Goal: Information Seeking & Learning: Learn about a topic

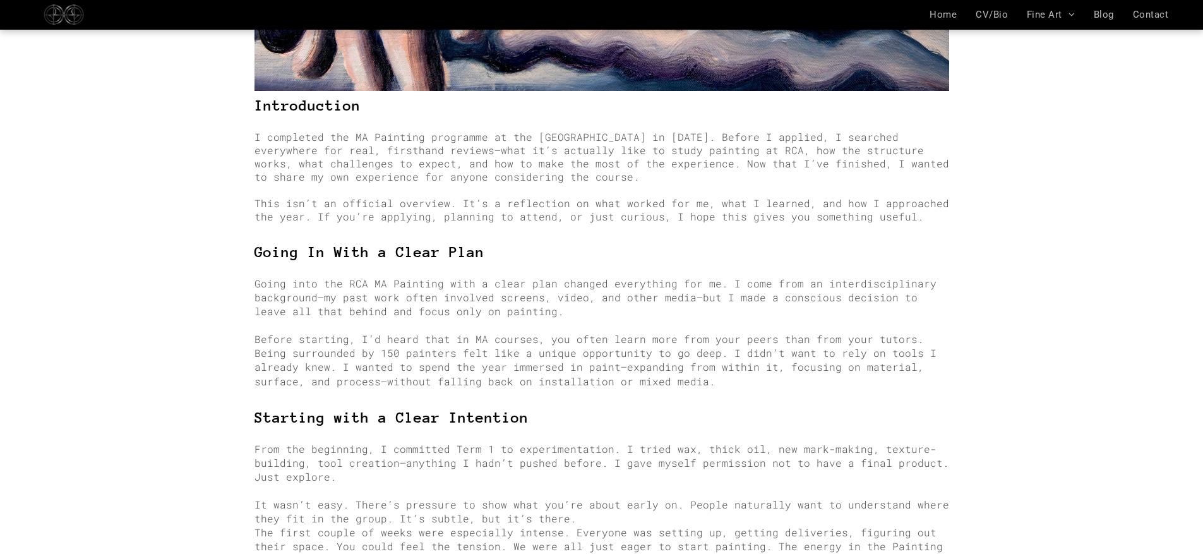
scroll to position [526, 0]
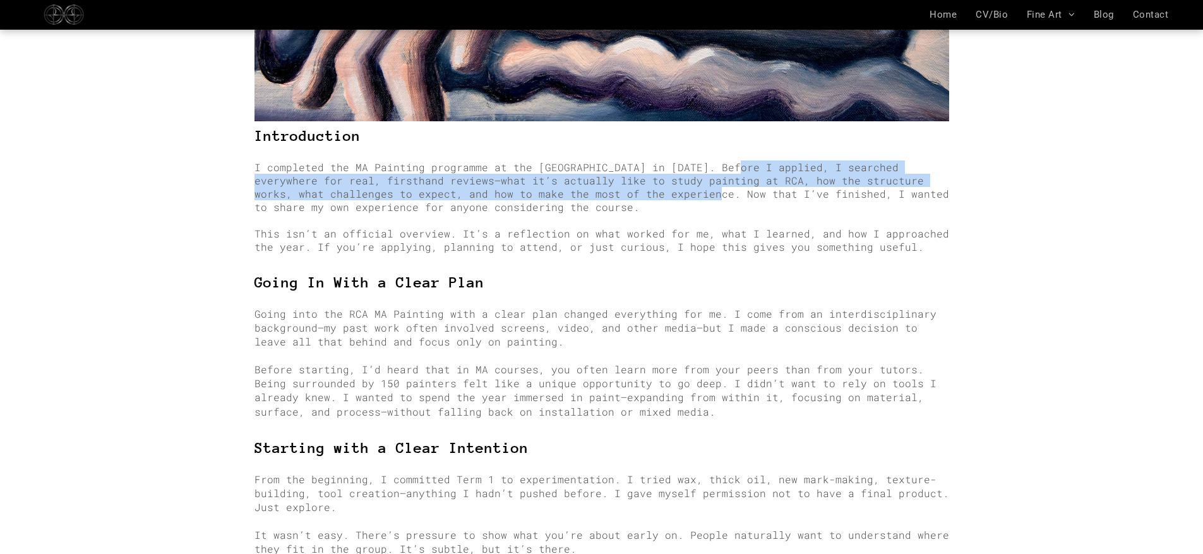
drag, startPoint x: 721, startPoint y: 150, endPoint x: 624, endPoint y: 171, distance: 98.7
click at [624, 171] on span "I completed the MA Painting programme at the Royal College of Art in 2025. Befo…" at bounding box center [602, 186] width 695 height 53
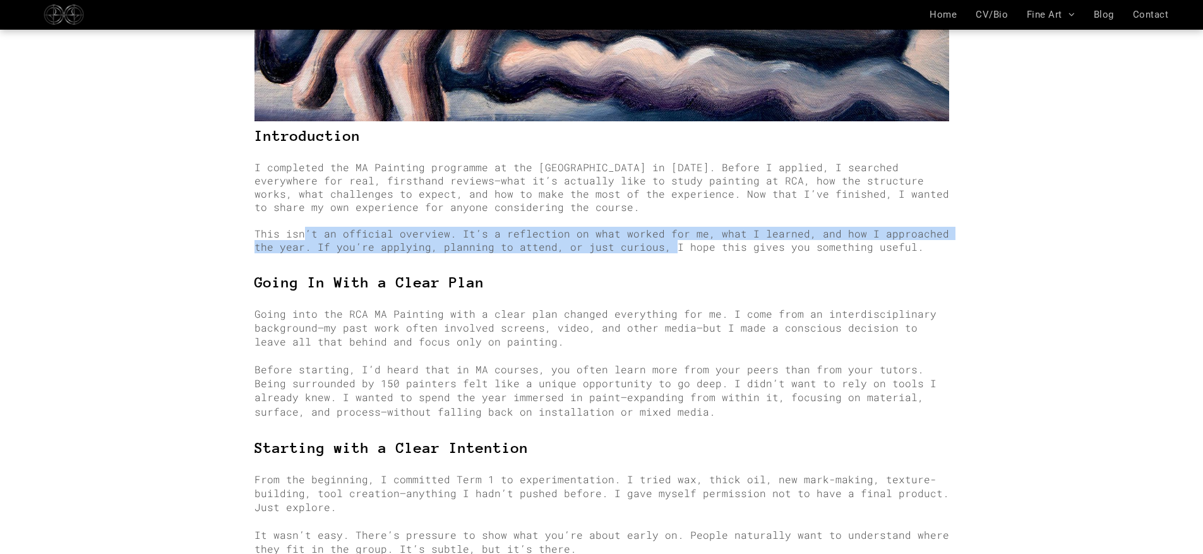
drag, startPoint x: 306, startPoint y: 215, endPoint x: 637, endPoint y: 231, distance: 332.0
click at [637, 231] on span "This isn’t an official overview. It’s a reflection on what worked for me, what …" at bounding box center [602, 240] width 695 height 27
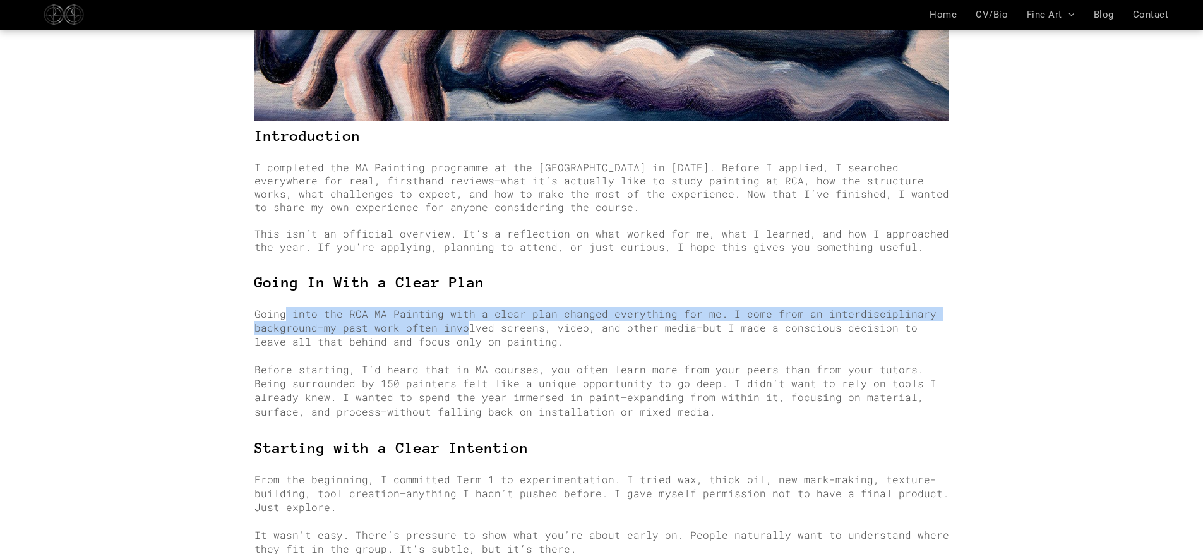
drag, startPoint x: 284, startPoint y: 295, endPoint x: 461, endPoint y: 301, distance: 177.6
click at [461, 307] on span "Going into the RCA MA Painting with a clear plan changed everything for me. I c…" at bounding box center [596, 327] width 682 height 41
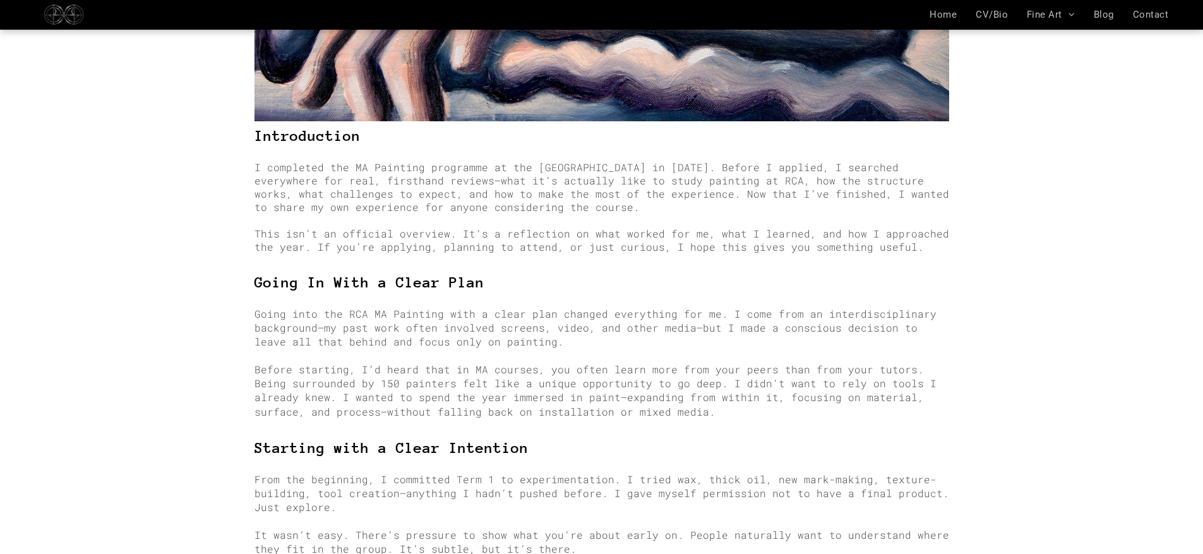
click at [441, 310] on span "Going into the RCA MA Painting with a clear plan changed everything for me. I c…" at bounding box center [596, 327] width 682 height 41
drag, startPoint x: 375, startPoint y: 305, endPoint x: 556, endPoint y: 308, distance: 181.3
click at [556, 308] on span "Going into the RCA MA Painting with a clear plan changed everything for me. I c…" at bounding box center [596, 327] width 682 height 41
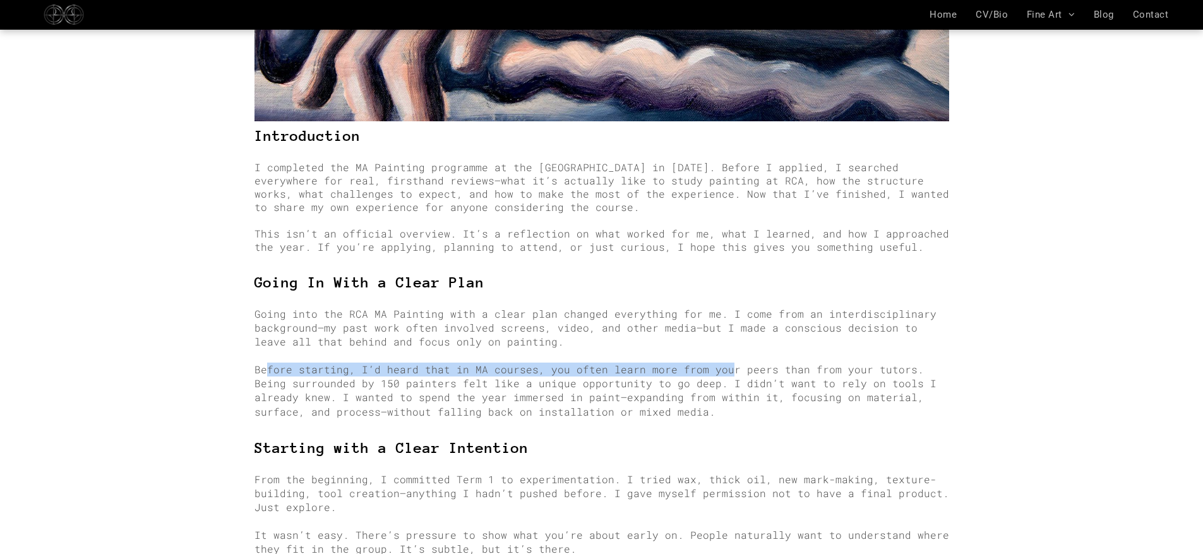
drag, startPoint x: 268, startPoint y: 349, endPoint x: 712, endPoint y: 352, distance: 444.0
click at [712, 363] on span "Before starting, I’d heard that in MA courses, you often learn more from your p…" at bounding box center [596, 390] width 682 height 55
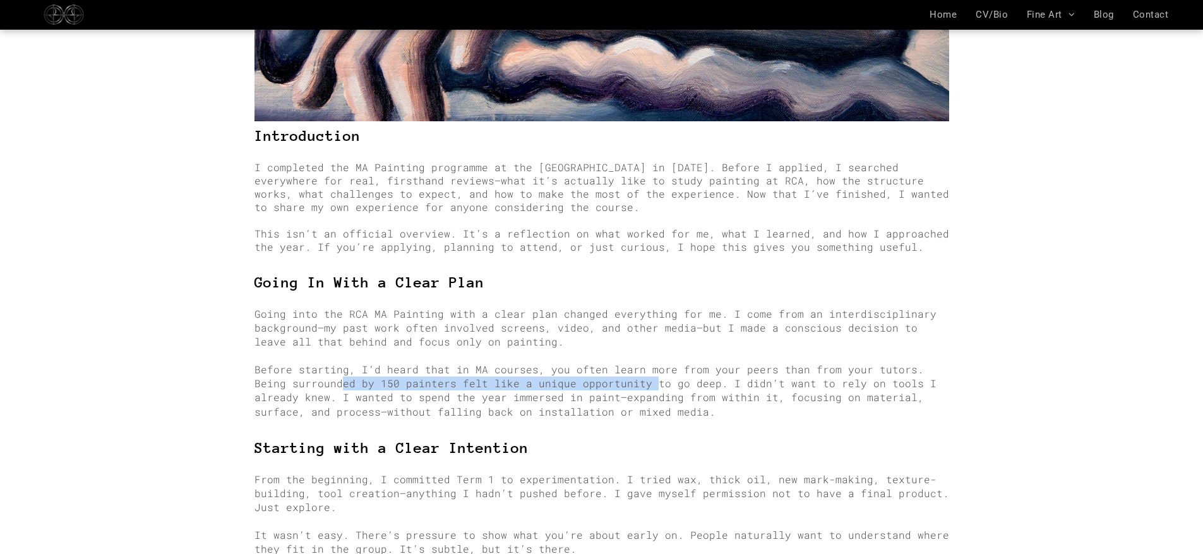
drag, startPoint x: 300, startPoint y: 360, endPoint x: 604, endPoint y: 368, distance: 304.5
click at [604, 368] on span "Before starting, I’d heard that in MA courses, you often learn more from your p…" at bounding box center [596, 390] width 682 height 55
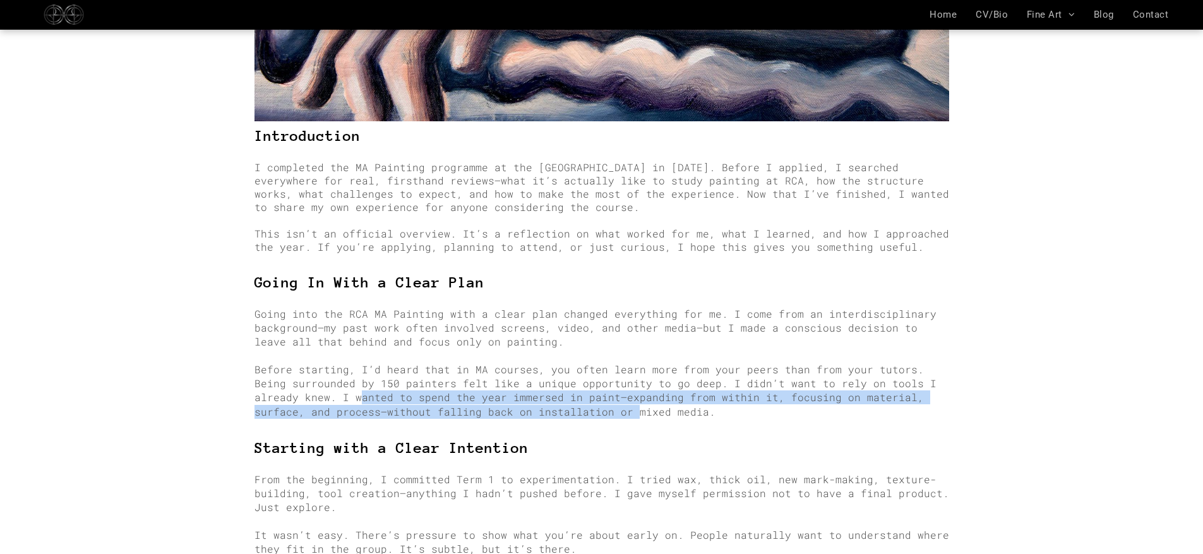
drag, startPoint x: 307, startPoint y: 378, endPoint x: 545, endPoint y: 383, distance: 238.2
click at [545, 383] on span "Before starting, I’d heard that in MA courses, you often learn more from your p…" at bounding box center [596, 390] width 682 height 55
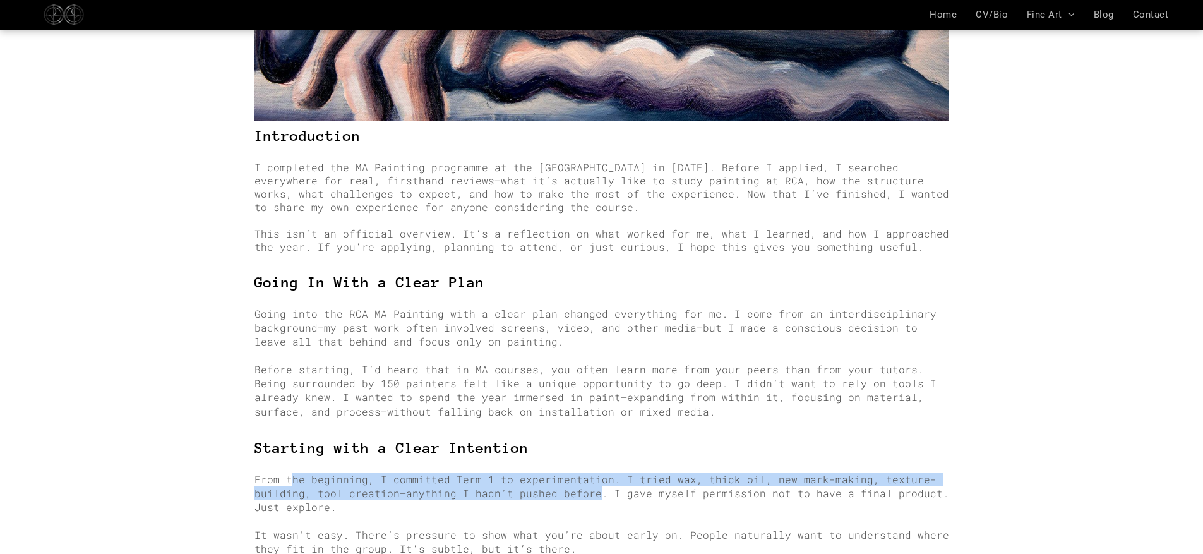
drag, startPoint x: 290, startPoint y: 457, endPoint x: 586, endPoint y: 475, distance: 296.8
click at [586, 475] on span "From the beginning, I committed Term 1 to experimentation. I tried wax, thick o…" at bounding box center [602, 492] width 695 height 41
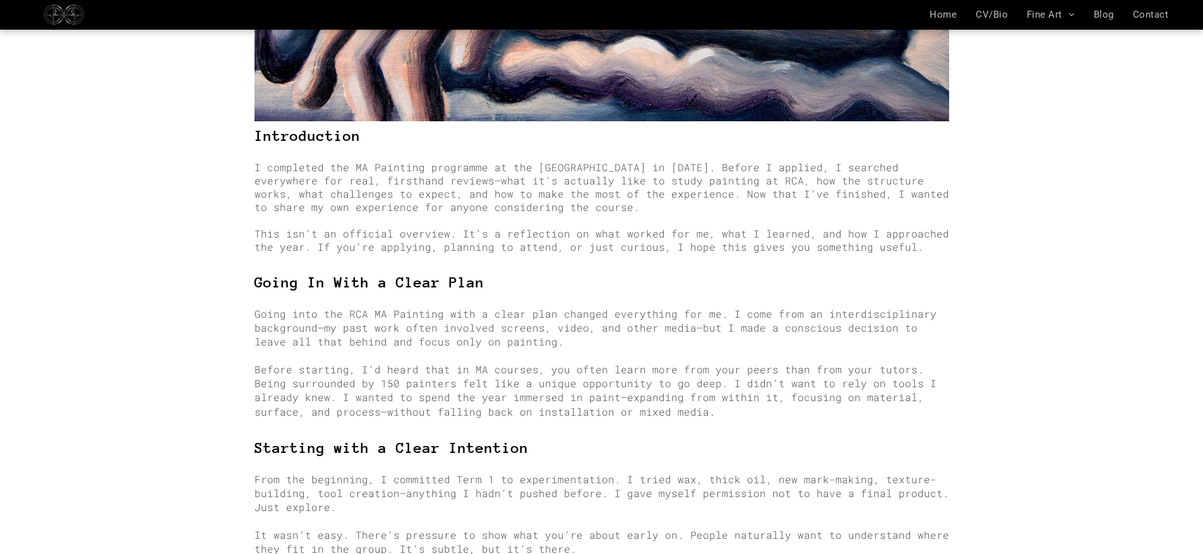
click at [475, 490] on p "From the beginning, I committed Term 1 to experimentation. I tried wax, thick o…" at bounding box center [602, 493] width 695 height 42
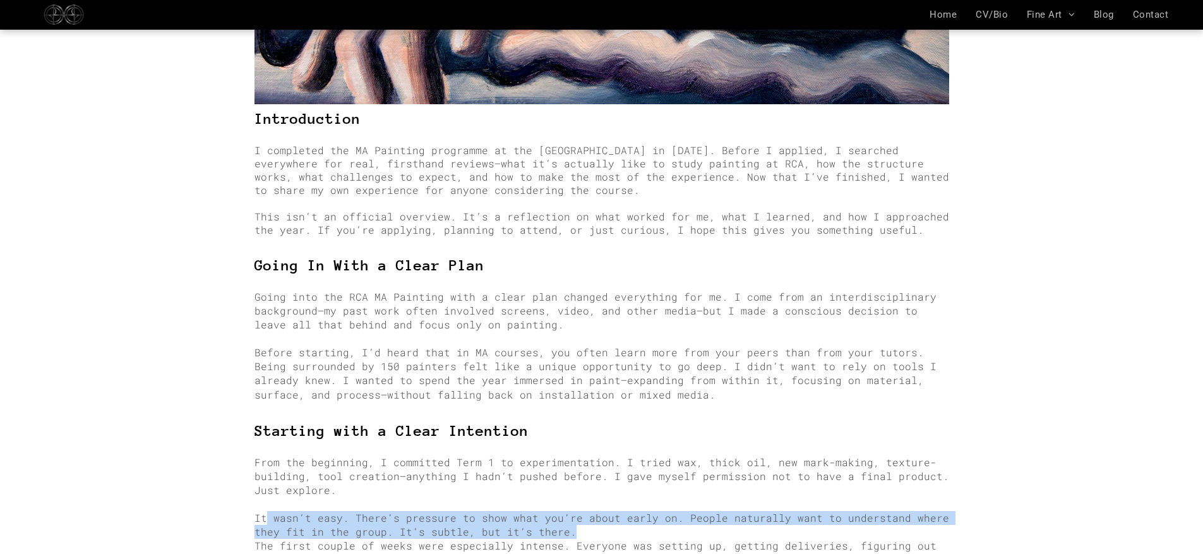
drag, startPoint x: 267, startPoint y: 496, endPoint x: 599, endPoint y: 510, distance: 332.5
click at [599, 511] on p "It wasn’t easy. There’s pressure to show what you’re about early on. People nat…" at bounding box center [602, 525] width 695 height 28
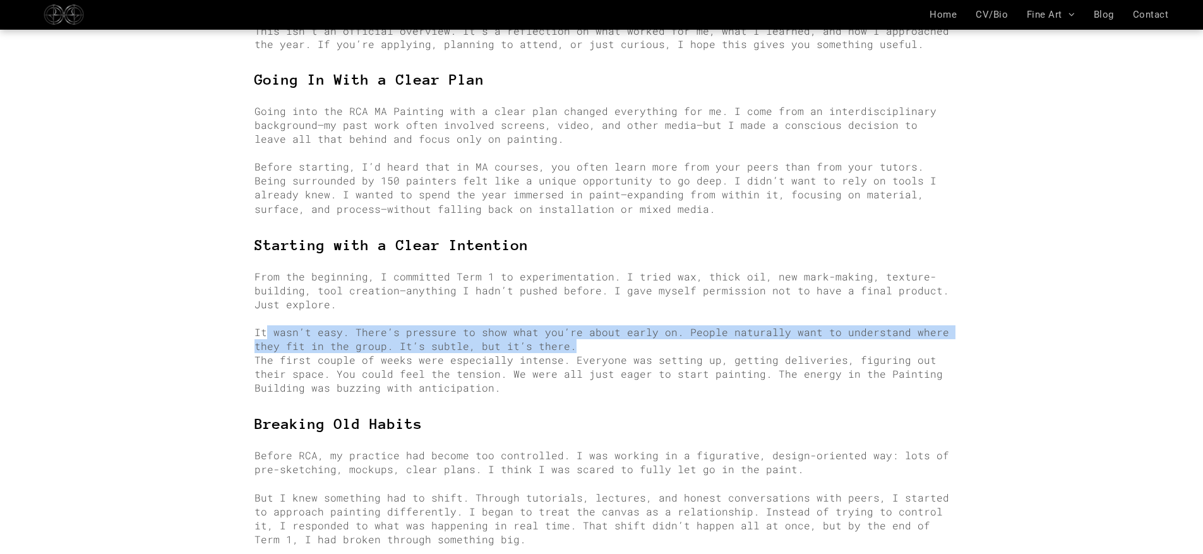
scroll to position [731, 0]
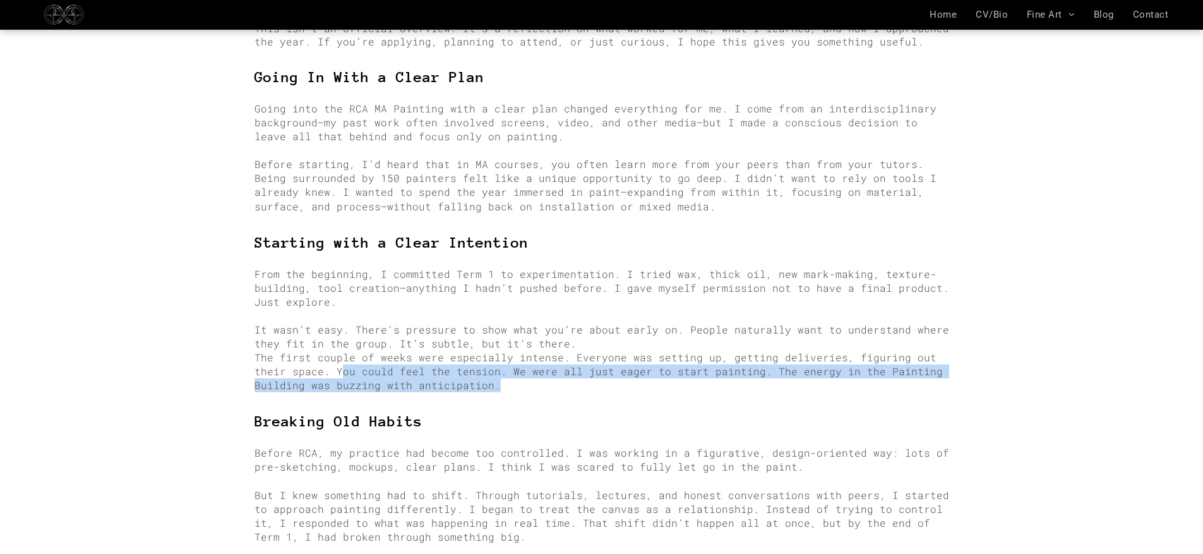
drag, startPoint x: 306, startPoint y: 352, endPoint x: 489, endPoint y: 355, distance: 183.2
click at [489, 355] on p "The first couple of weeks were especially intense. Everyone was setting up, get…" at bounding box center [602, 372] width 695 height 42
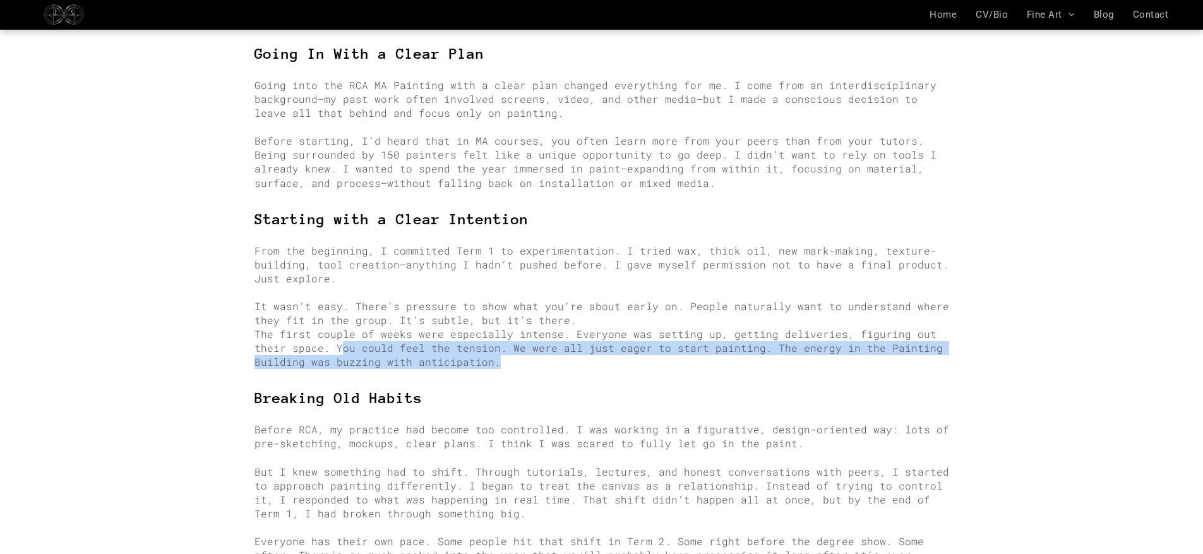
scroll to position [900, 0]
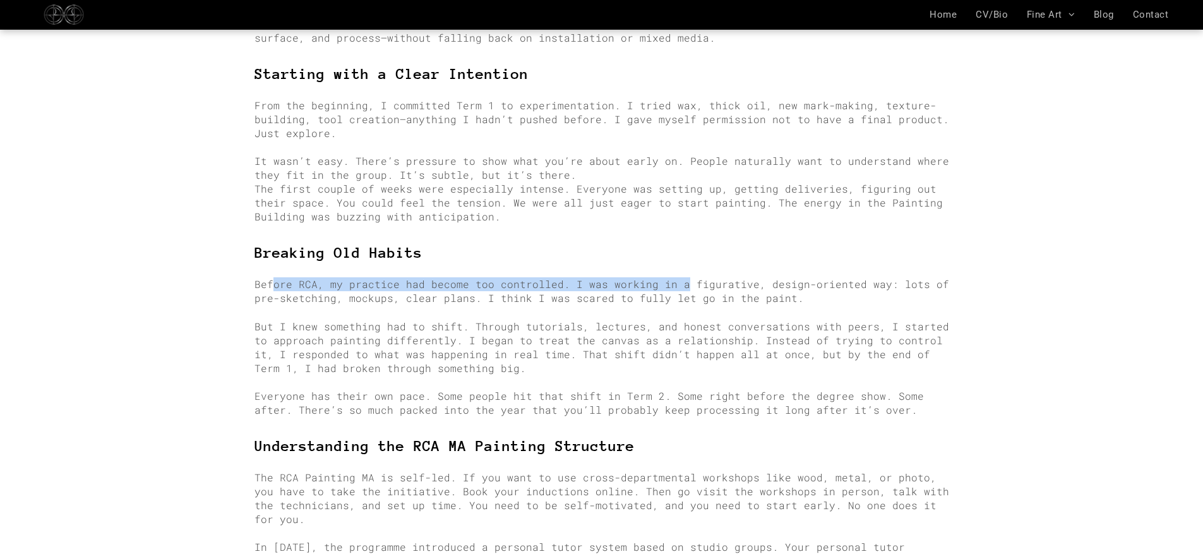
drag, startPoint x: 273, startPoint y: 261, endPoint x: 675, endPoint y: 263, distance: 401.7
click at [675, 277] on span "Before RCA, my practice had become too controlled. I was working in a figurativ…" at bounding box center [602, 290] width 695 height 27
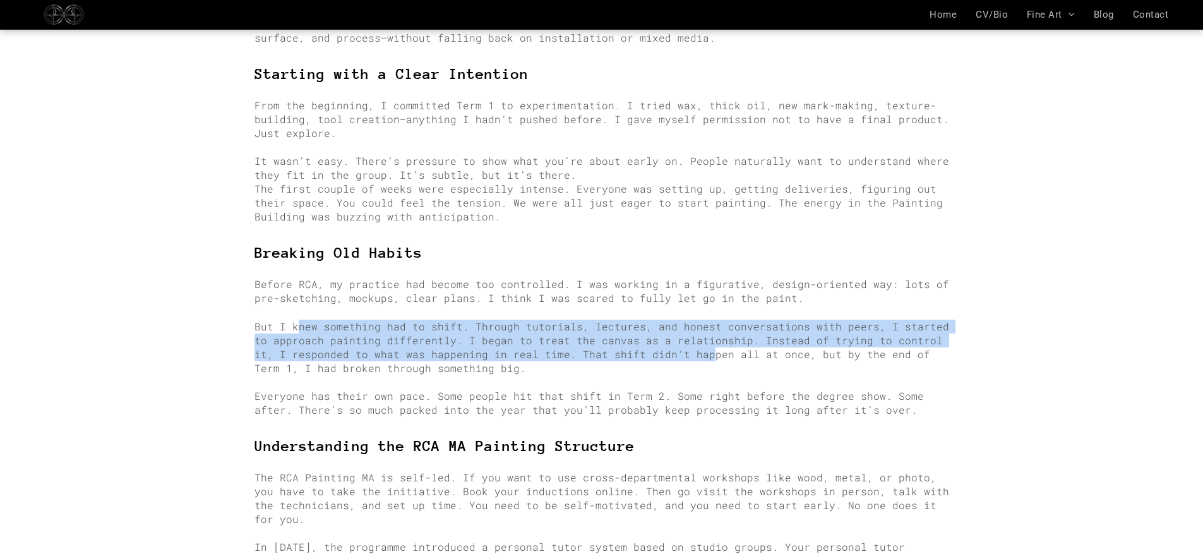
drag, startPoint x: 294, startPoint y: 301, endPoint x: 663, endPoint y: 322, distance: 368.9
click at [663, 322] on span "But I knew something had to shift. Through tutorials, lectures, and honest conv…" at bounding box center [602, 347] width 695 height 55
click at [531, 334] on span "But I knew something had to shift. Through tutorials, lectures, and honest conv…" at bounding box center [602, 347] width 695 height 55
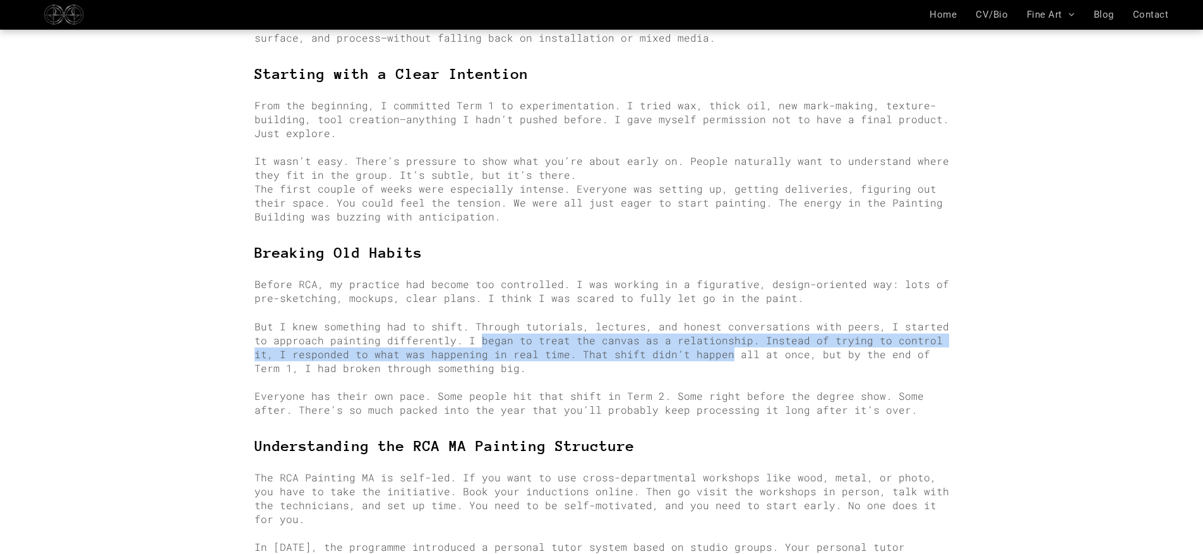
drag, startPoint x: 455, startPoint y: 315, endPoint x: 678, endPoint y: 323, distance: 223.7
click at [678, 323] on span "But I knew something had to shift. Through tutorials, lectures, and honest conv…" at bounding box center [602, 347] width 695 height 55
click at [575, 333] on span "But I knew something had to shift. Through tutorials, lectures, and honest conv…" at bounding box center [602, 347] width 695 height 55
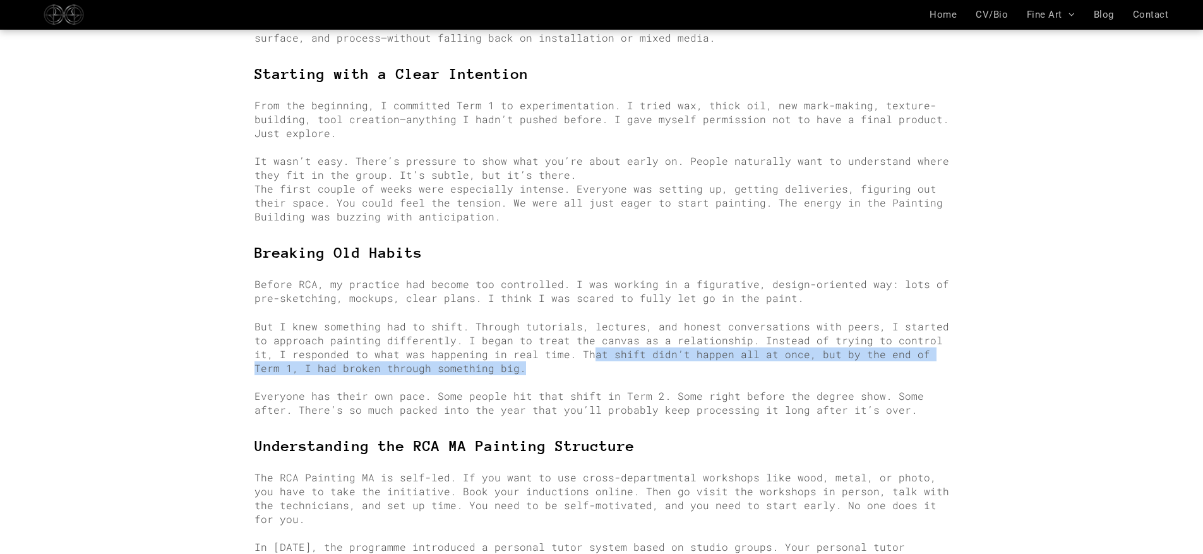
drag, startPoint x: 545, startPoint y: 328, endPoint x: 534, endPoint y: 341, distance: 17.1
click at [534, 341] on p "But I knew something had to shift. Through tutorials, lectures, and honest conv…" at bounding box center [602, 348] width 695 height 56
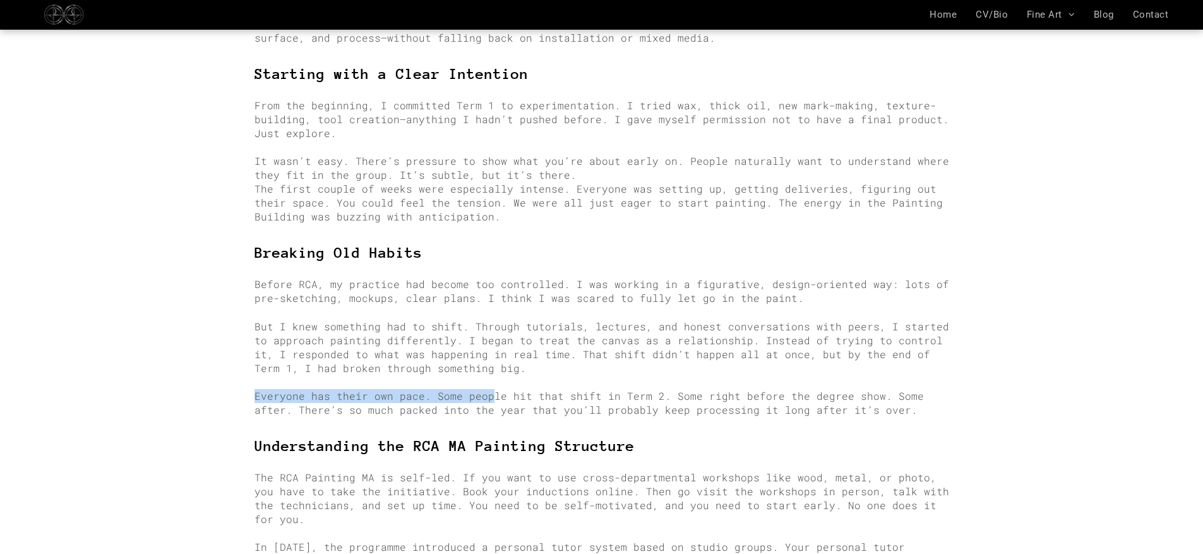
drag, startPoint x: 254, startPoint y: 372, endPoint x: 483, endPoint y: 373, distance: 229.3
click at [483, 389] on span "Everyone has their own pace. Some people hit that shift in Term 2. Some right b…" at bounding box center [590, 402] width 670 height 27
click at [493, 389] on span "Everyone has their own pace. Some people hit that shift in Term 2. Some right b…" at bounding box center [590, 402] width 670 height 27
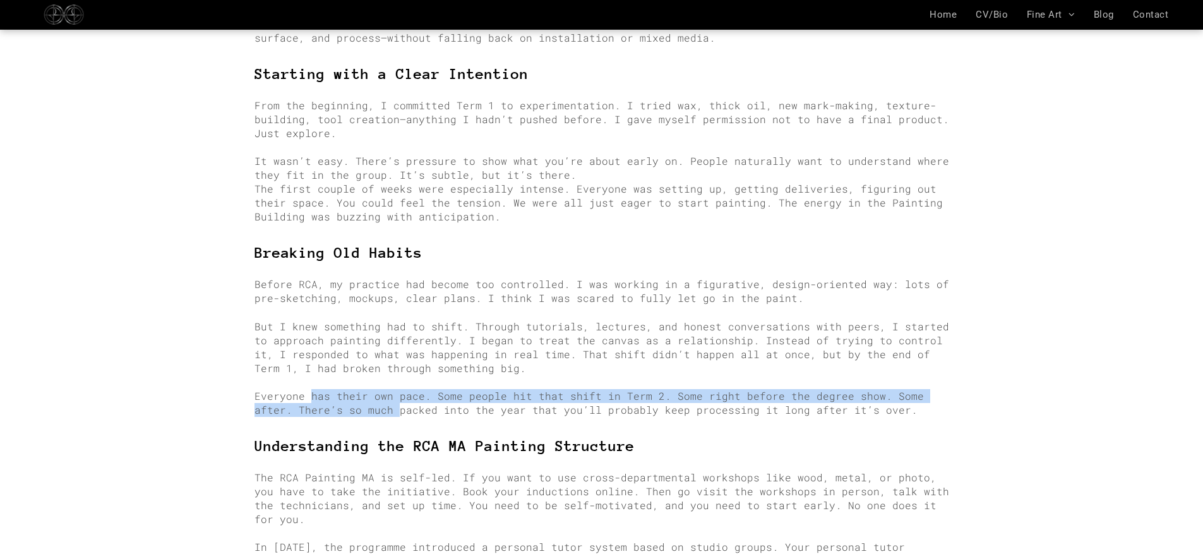
drag, startPoint x: 306, startPoint y: 374, endPoint x: 598, endPoint y: 393, distance: 291.8
click at [478, 389] on span "Everyone has their own pace. Some people hit that shift in Term 2. Some right b…" at bounding box center [590, 402] width 670 height 27
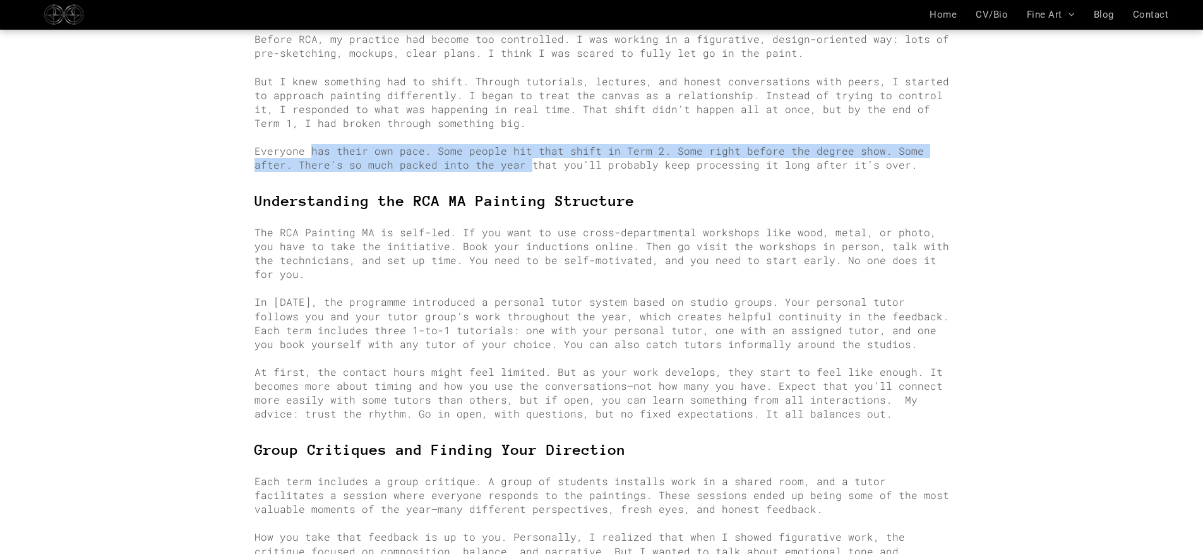
scroll to position [1210, 0]
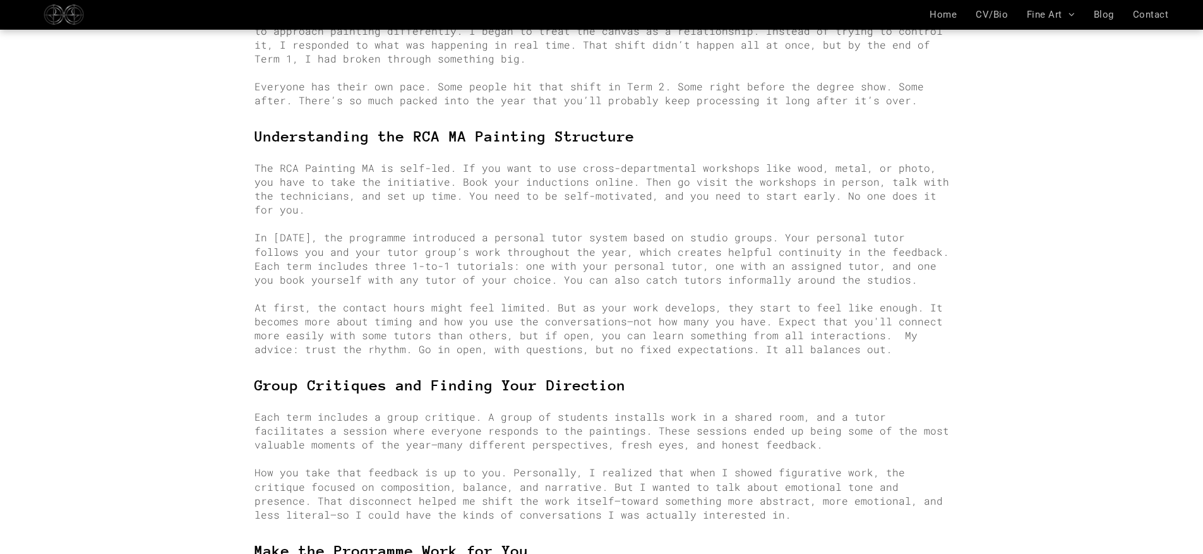
click at [87, 363] on div "A full breakdown of my experience in the Royal College of Art’s Painting MA—wha…" at bounding box center [601, 551] width 1203 height 3000
drag, startPoint x: 455, startPoint y: 141, endPoint x: 652, endPoint y: 143, distance: 197.7
click at [652, 161] on span "The RCA Painting MA is self-led. If you want to use cross-departmental workshop…" at bounding box center [602, 188] width 695 height 55
drag, startPoint x: 433, startPoint y: 154, endPoint x: 651, endPoint y: 152, distance: 217.9
click at [651, 161] on span "The RCA Painting MA is self-led. If you want to use cross-departmental workshop…" at bounding box center [602, 188] width 695 height 55
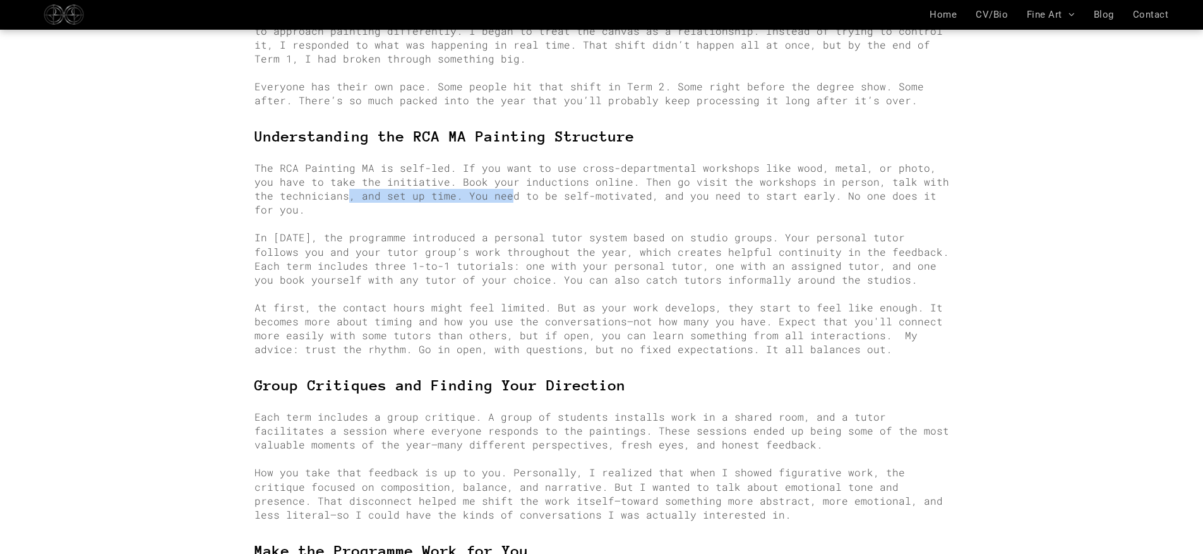
drag, startPoint x: 322, startPoint y: 169, endPoint x: 476, endPoint y: 167, distance: 153.5
click at [476, 167] on span "The RCA Painting MA is self-led. If you want to use cross-departmental workshop…" at bounding box center [602, 188] width 695 height 55
click at [546, 169] on span "The RCA Painting MA is self-led. If you want to use cross-departmental workshop…" at bounding box center [602, 188] width 695 height 55
drag, startPoint x: 526, startPoint y: 169, endPoint x: 593, endPoint y: 167, distance: 67.6
click at [593, 167] on span "The RCA Painting MA is self-led. If you want to use cross-departmental workshop…" at bounding box center [602, 188] width 695 height 55
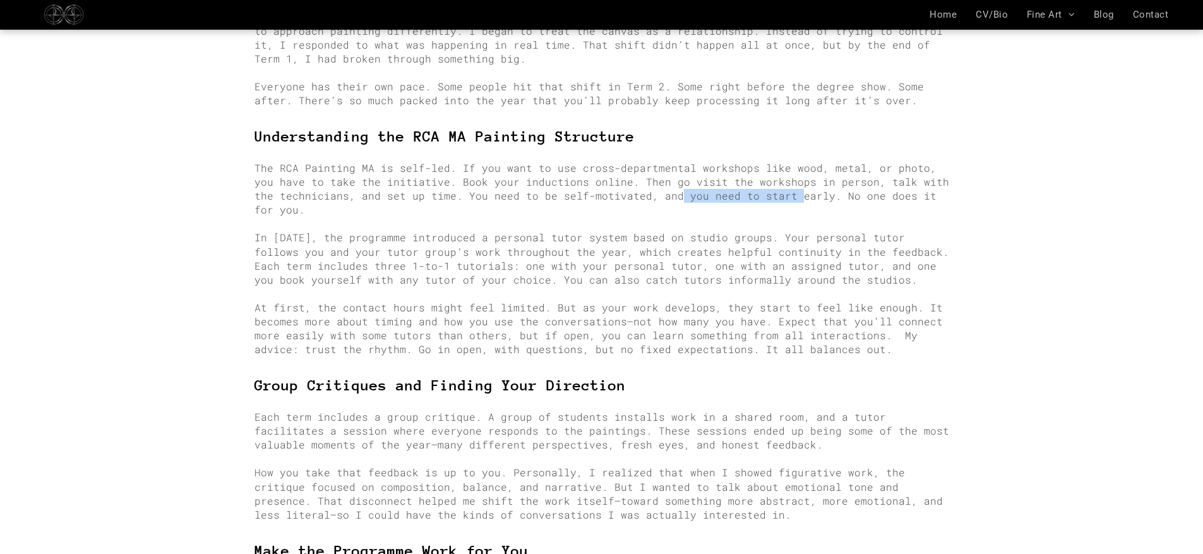
drag, startPoint x: 641, startPoint y: 167, endPoint x: 755, endPoint y: 167, distance: 114.3
click at [755, 167] on span "The RCA Painting MA is self-led. If you want to use cross-departmental workshop…" at bounding box center [602, 188] width 695 height 55
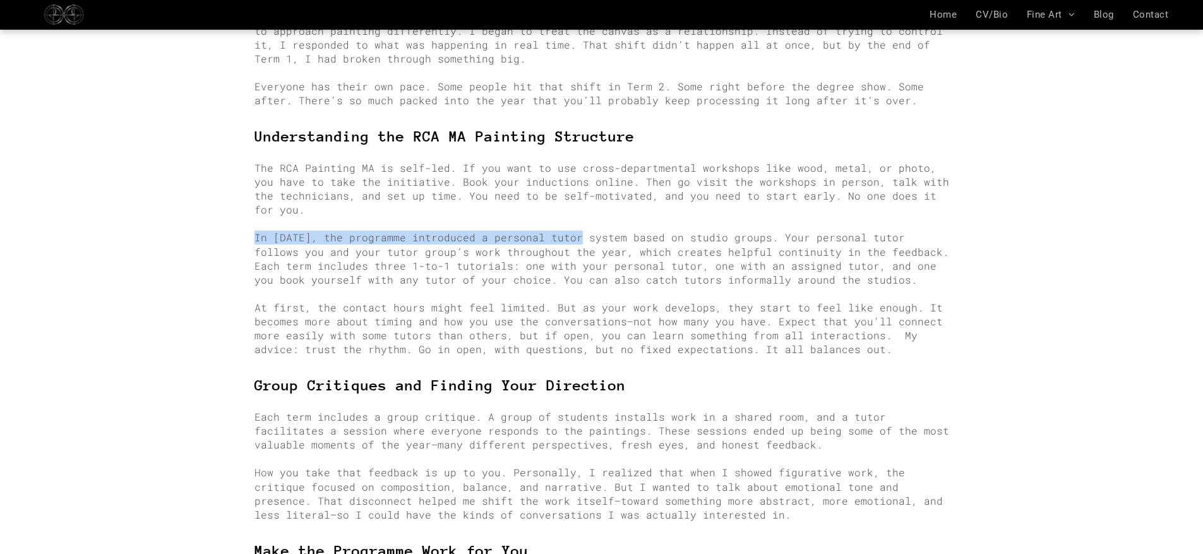
drag, startPoint x: 241, startPoint y: 194, endPoint x: 568, endPoint y: 196, distance: 326.6
click at [568, 196] on div "A full breakdown of my experience in the Royal College of Art’s Painting MA—wha…" at bounding box center [602, 555] width 758 height 2971
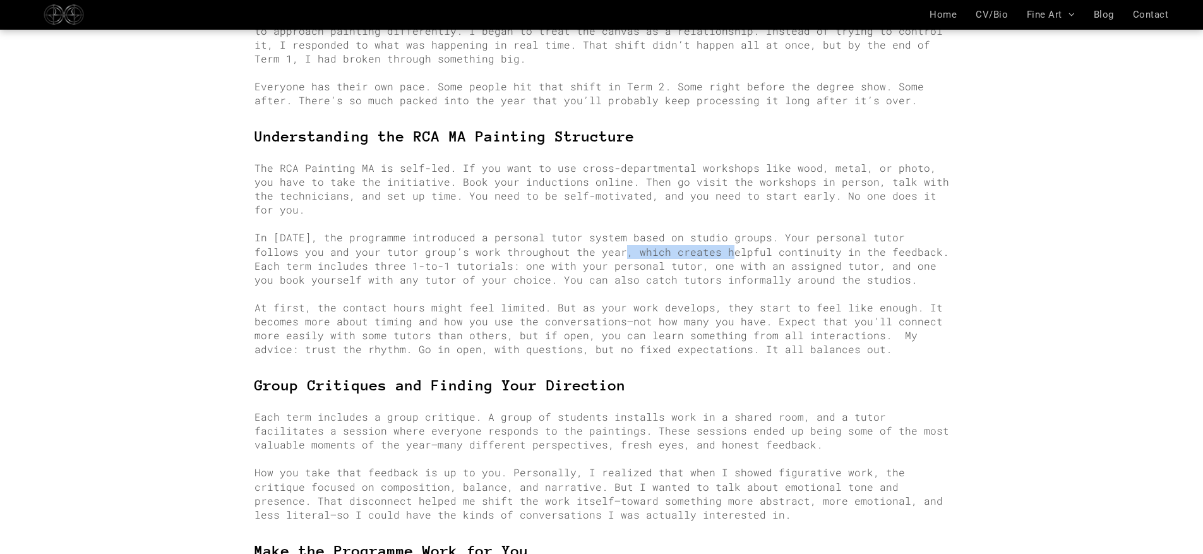
drag, startPoint x: 552, startPoint y: 213, endPoint x: 654, endPoint y: 213, distance: 101.7
click at [654, 231] on span "In 2025, the programme introduced a personal tutor system based on studio group…" at bounding box center [602, 258] width 695 height 55
drag, startPoint x: 258, startPoint y: 227, endPoint x: 383, endPoint y: 226, distance: 125.1
click at [383, 231] on span "In 2025, the programme introduced a personal tutor system based on studio group…" at bounding box center [602, 258] width 695 height 55
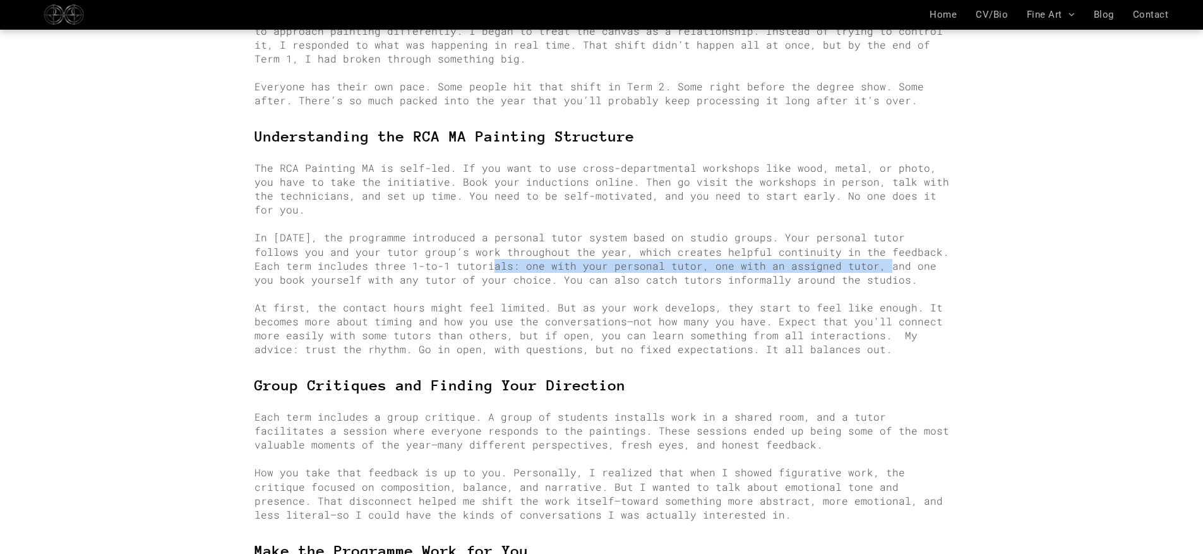
drag, startPoint x: 437, startPoint y: 225, endPoint x: 817, endPoint y: 227, distance: 379.6
click at [817, 231] on span "In 2025, the programme introduced a personal tutor system based on studio group…" at bounding box center [602, 258] width 695 height 55
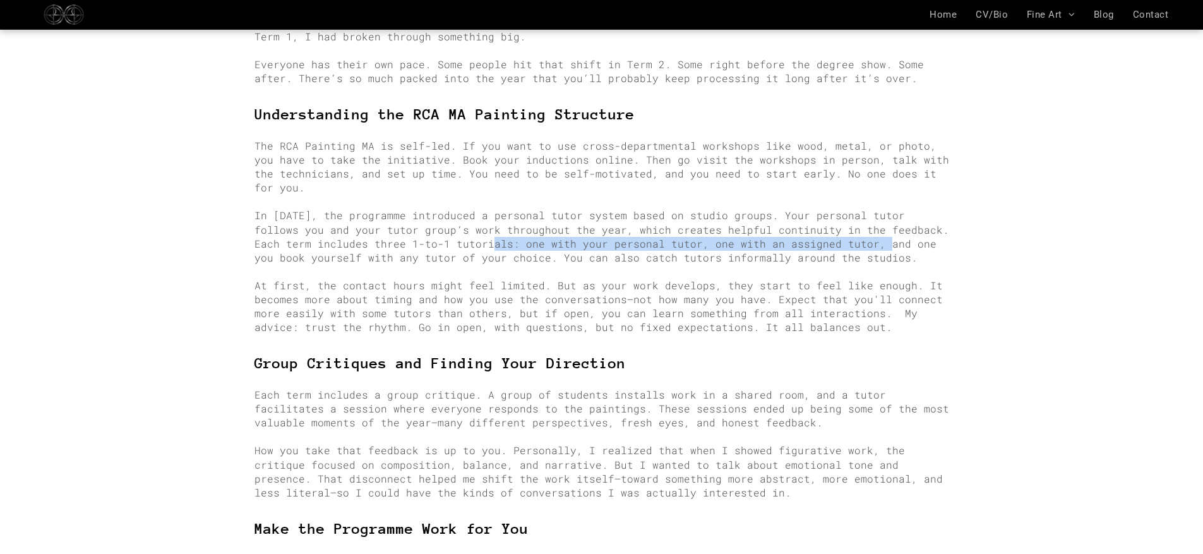
scroll to position [1235, 0]
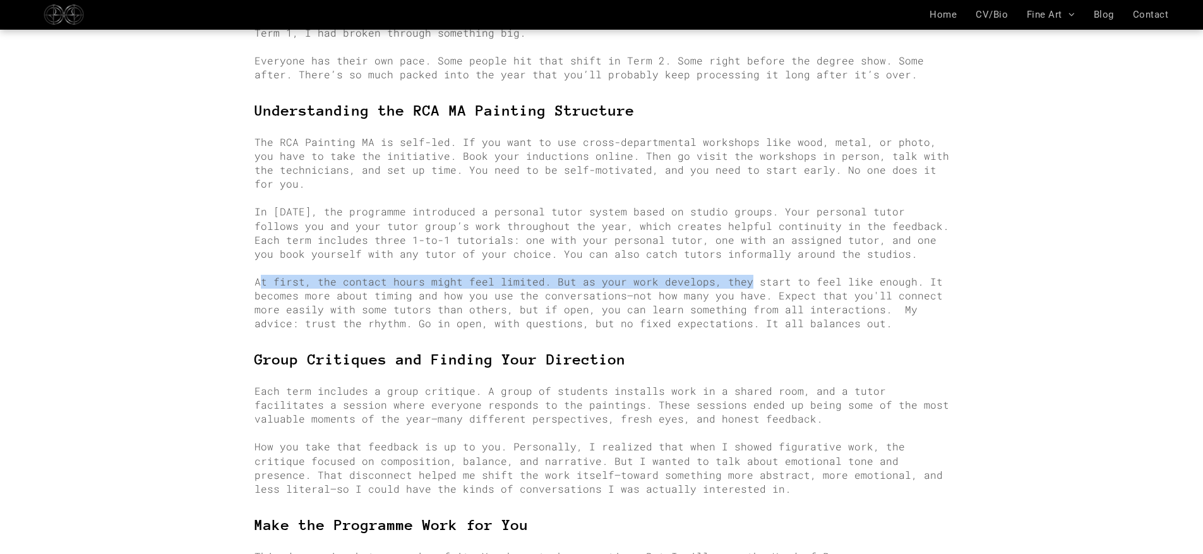
drag, startPoint x: 258, startPoint y: 240, endPoint x: 735, endPoint y: 242, distance: 476.9
click at [735, 275] on span "At first, the contact hours might feel limited. But as your work develops, they…" at bounding box center [599, 302] width 688 height 55
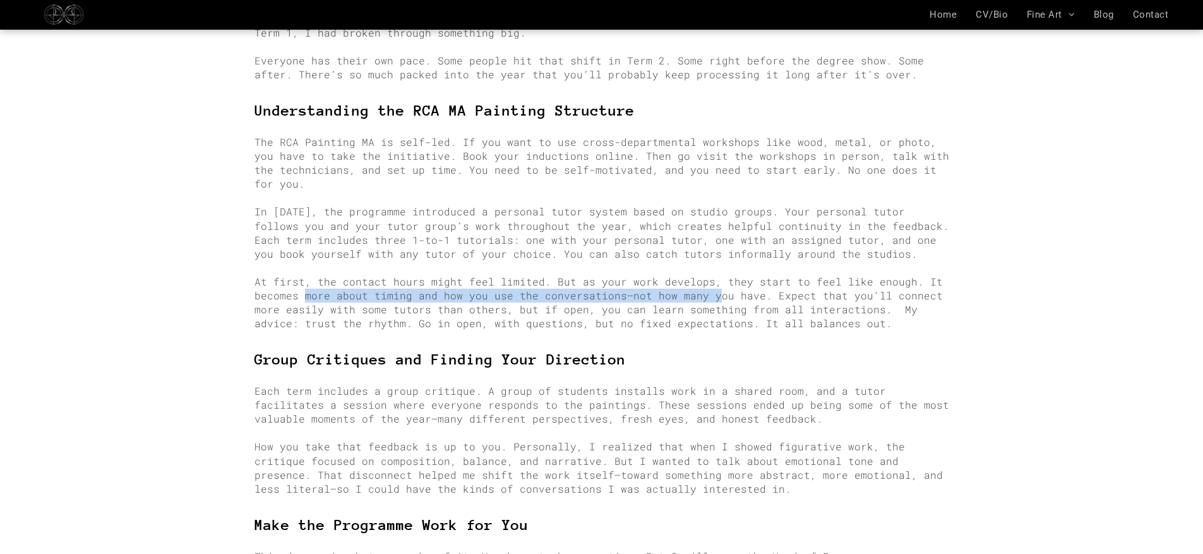
drag, startPoint x: 303, startPoint y: 253, endPoint x: 702, endPoint y: 257, distance: 399.2
click at [702, 275] on span "At first, the contact hours might feel limited. But as your work develops, they…" at bounding box center [599, 302] width 688 height 55
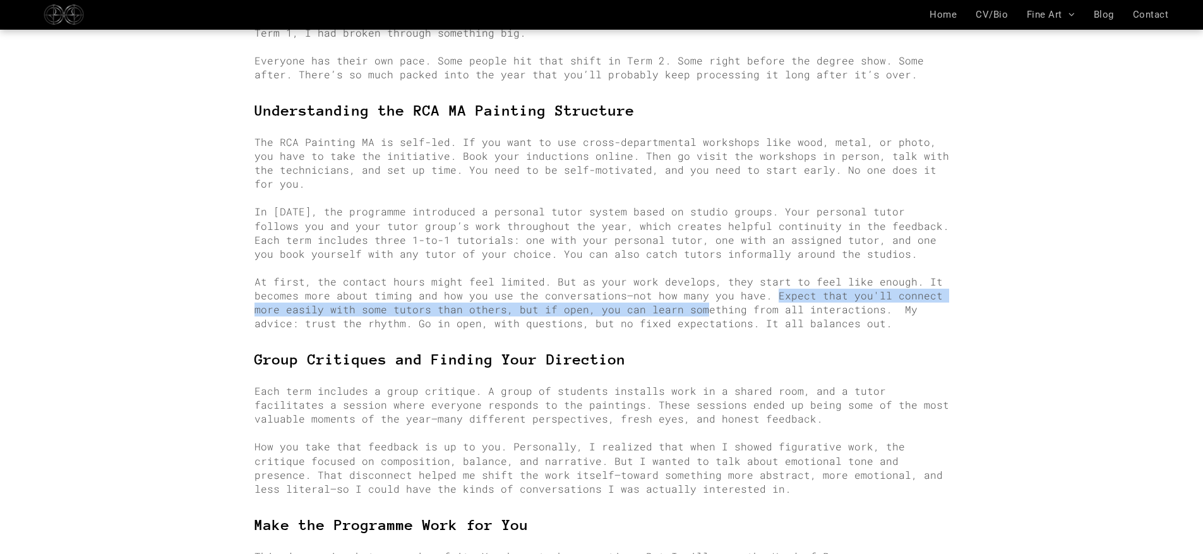
drag, startPoint x: 760, startPoint y: 256, endPoint x: 659, endPoint y: 270, distance: 102.0
click at [659, 275] on span "At first, the contact hours might feel limited. But as your work develops, they…" at bounding box center [599, 302] width 688 height 55
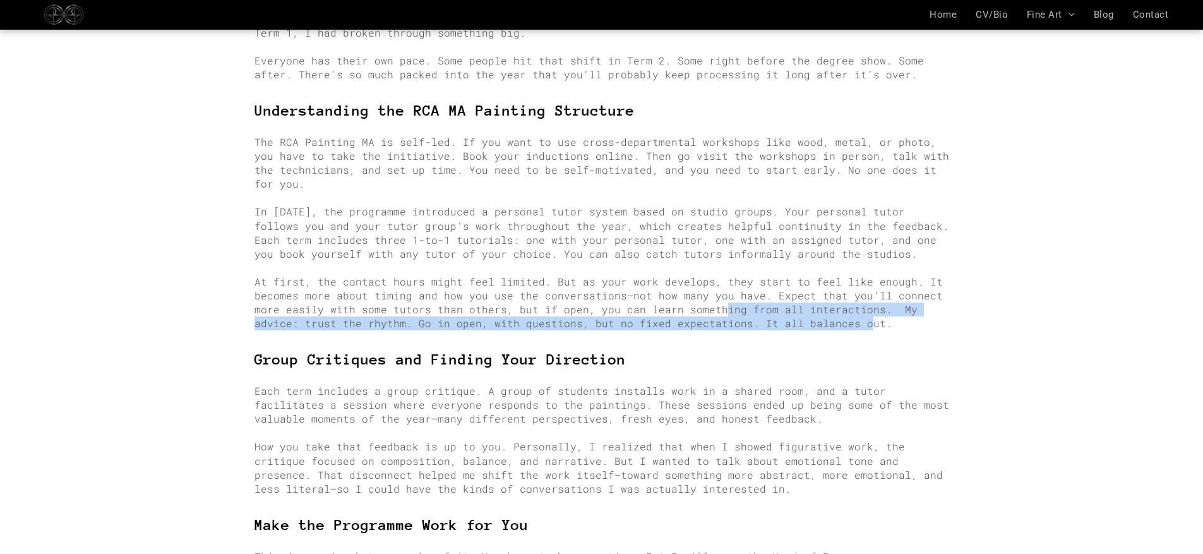
drag, startPoint x: 680, startPoint y: 269, endPoint x: 764, endPoint y: 277, distance: 85.0
click at [764, 277] on span "At first, the contact hours might feel limited. But as your work develops, they…" at bounding box center [599, 302] width 688 height 55
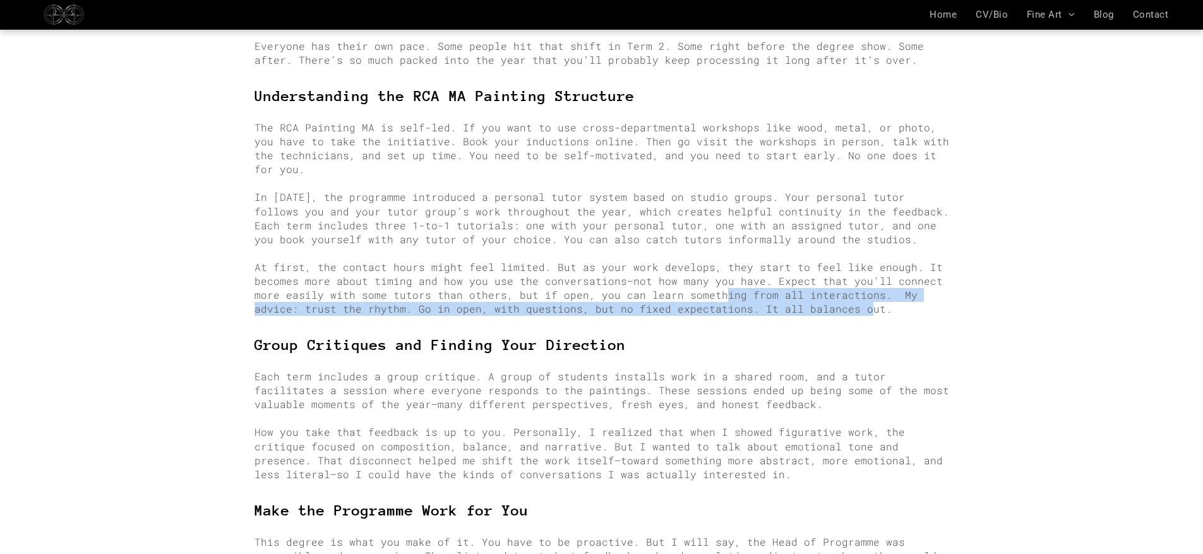
scroll to position [1254, 0]
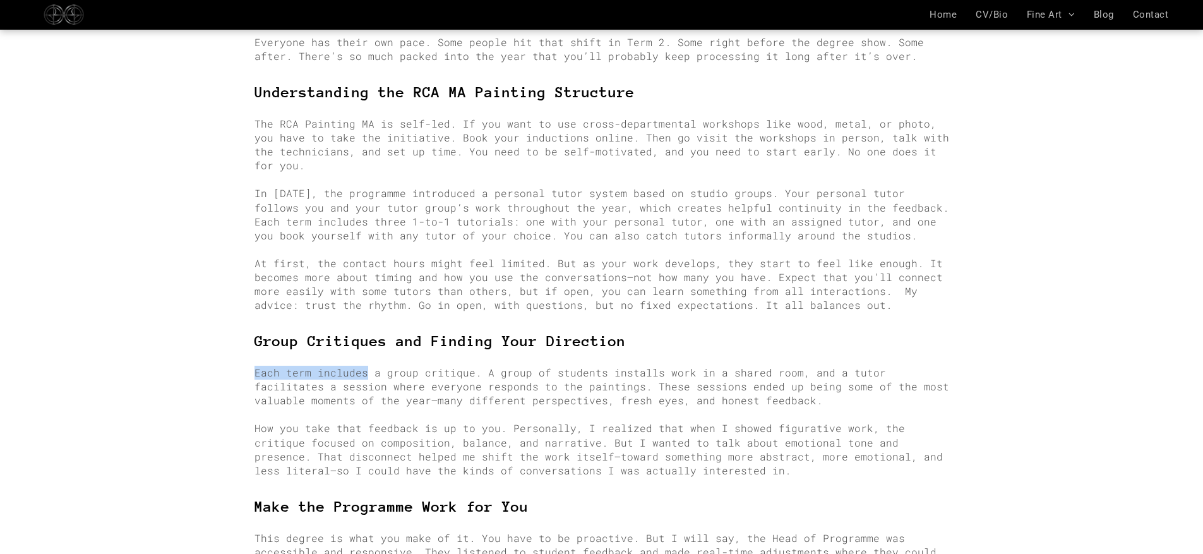
drag, startPoint x: 255, startPoint y: 328, endPoint x: 364, endPoint y: 335, distance: 109.5
click at [364, 366] on span "Each term includes a group critique. A group of students installs work in a sha…" at bounding box center [602, 386] width 695 height 41
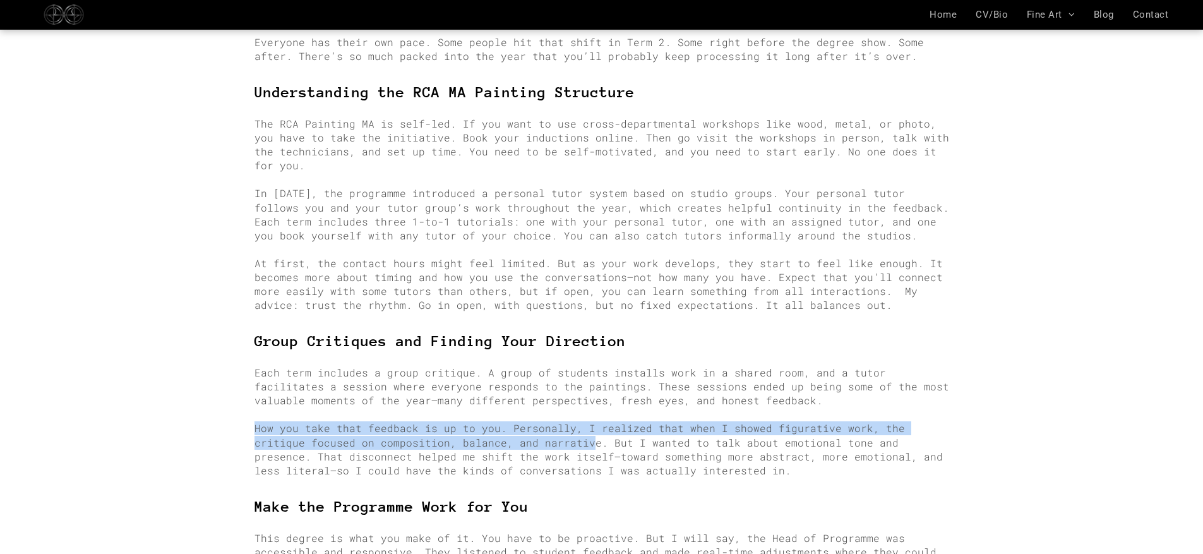
drag, startPoint x: 315, startPoint y: 378, endPoint x: 524, endPoint y: 395, distance: 210.4
click at [524, 395] on div "Group Critiques and Finding Your Direction Each term includes a group critique.…" at bounding box center [602, 412] width 695 height 160
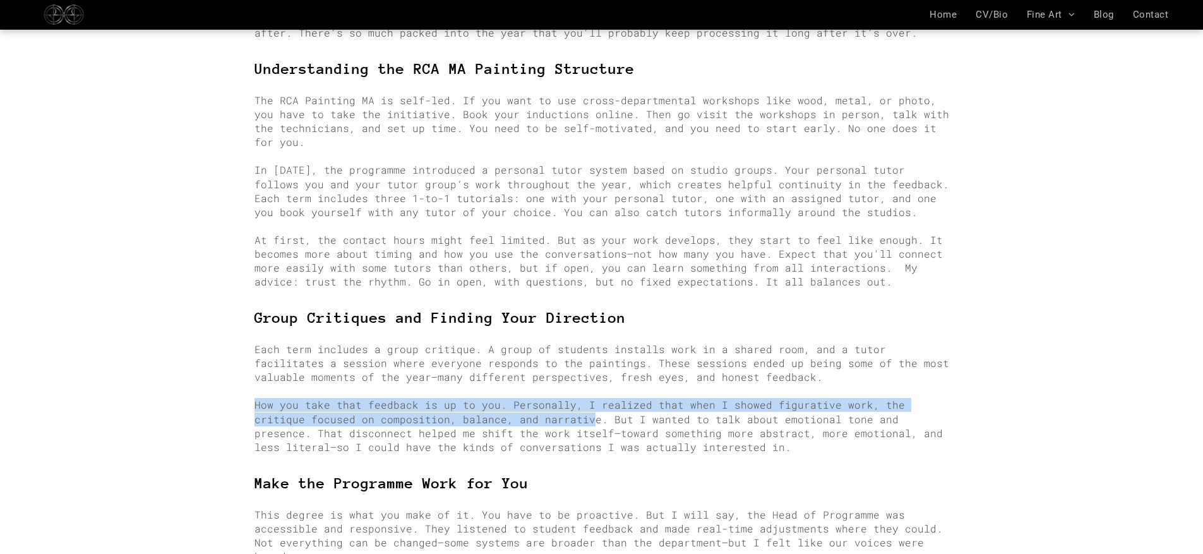
scroll to position [1544, 0]
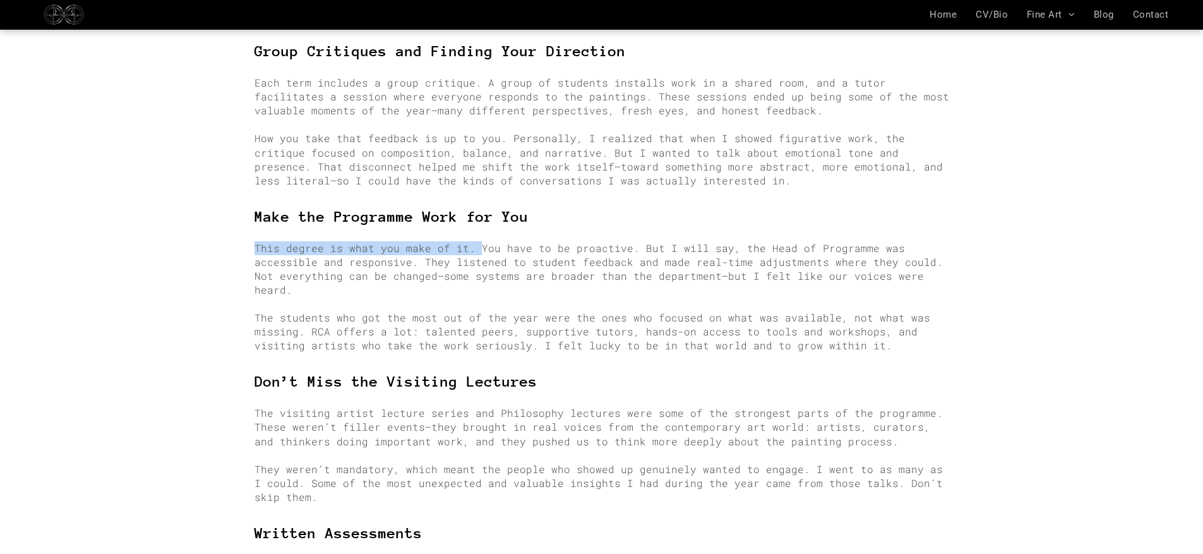
drag, startPoint x: 252, startPoint y: 201, endPoint x: 472, endPoint y: 198, distance: 219.8
click at [472, 198] on div "A full breakdown of my experience in the Royal College of Art’s Painting MA—wha…" at bounding box center [602, 221] width 758 height 2971
drag, startPoint x: 313, startPoint y: 273, endPoint x: 338, endPoint y: 273, distance: 25.3
click at [338, 311] on span "The students who got the most out of the year were the ones who focused on what…" at bounding box center [593, 331] width 676 height 41
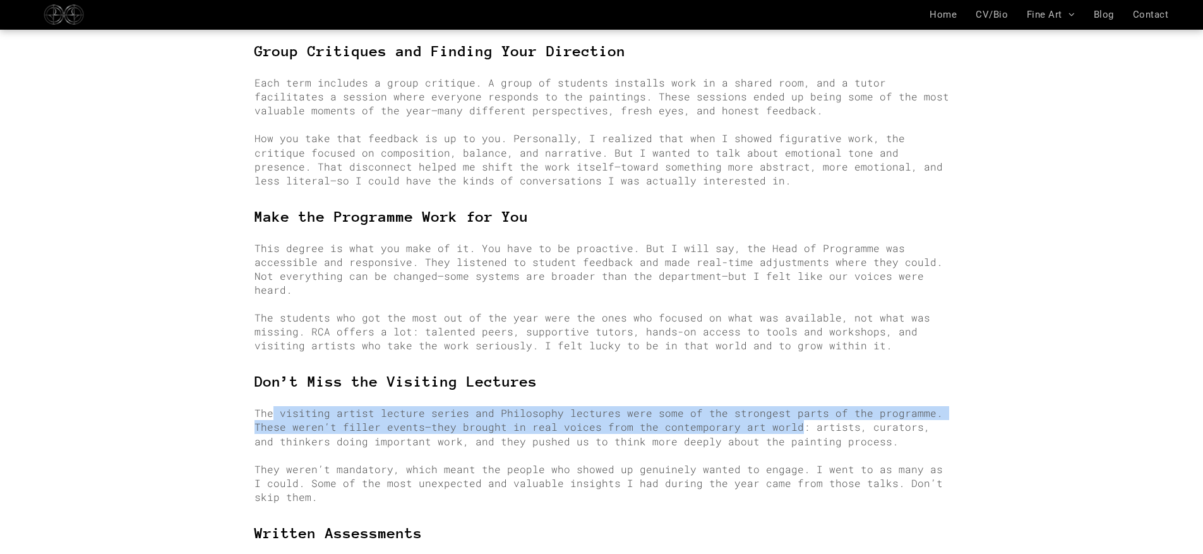
drag, startPoint x: 275, startPoint y: 348, endPoint x: 783, endPoint y: 364, distance: 508.1
click at [783, 406] on span "The visiting artist lecture series and Philosophy lectures were some of the str…" at bounding box center [599, 426] width 688 height 41
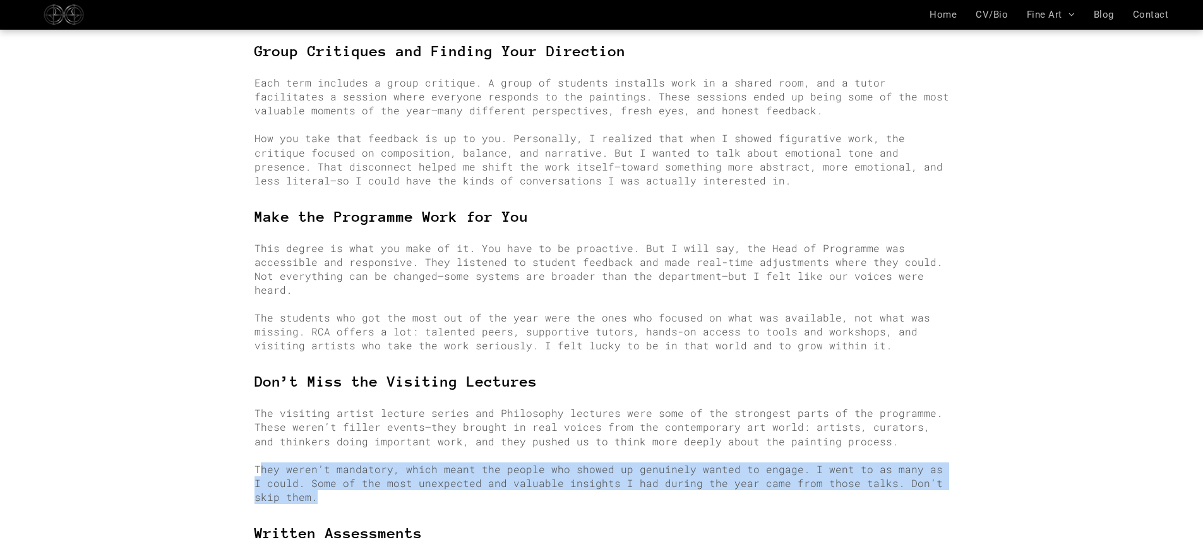
drag, startPoint x: 262, startPoint y: 409, endPoint x: 450, endPoint y: 433, distance: 189.0
click at [450, 462] on p "They weren’t mandatory, which meant the people who showed up genuinely wanted t…" at bounding box center [602, 483] width 695 height 42
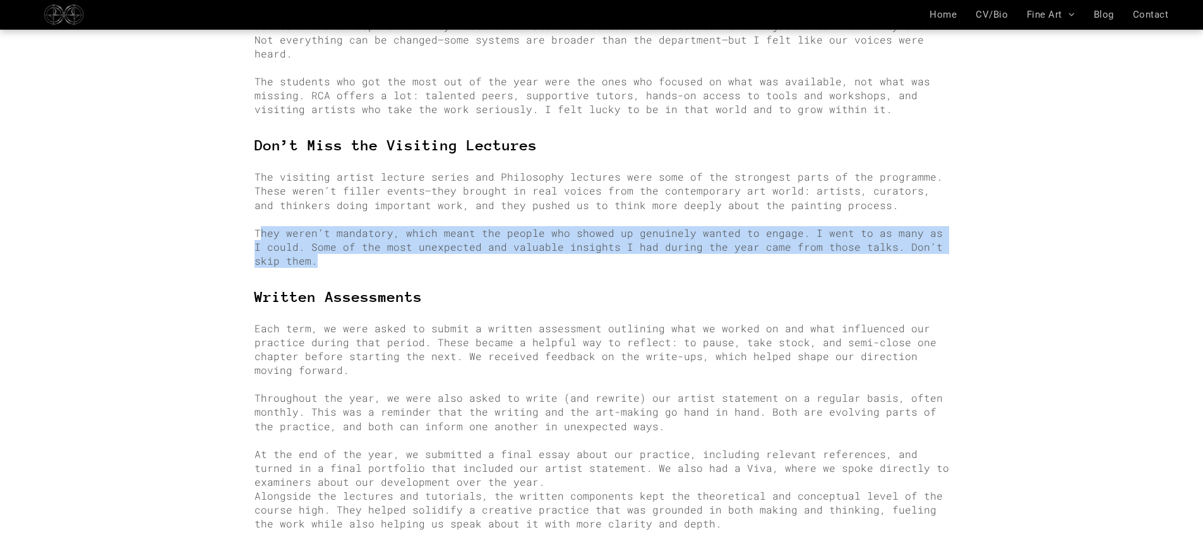
scroll to position [1805, 0]
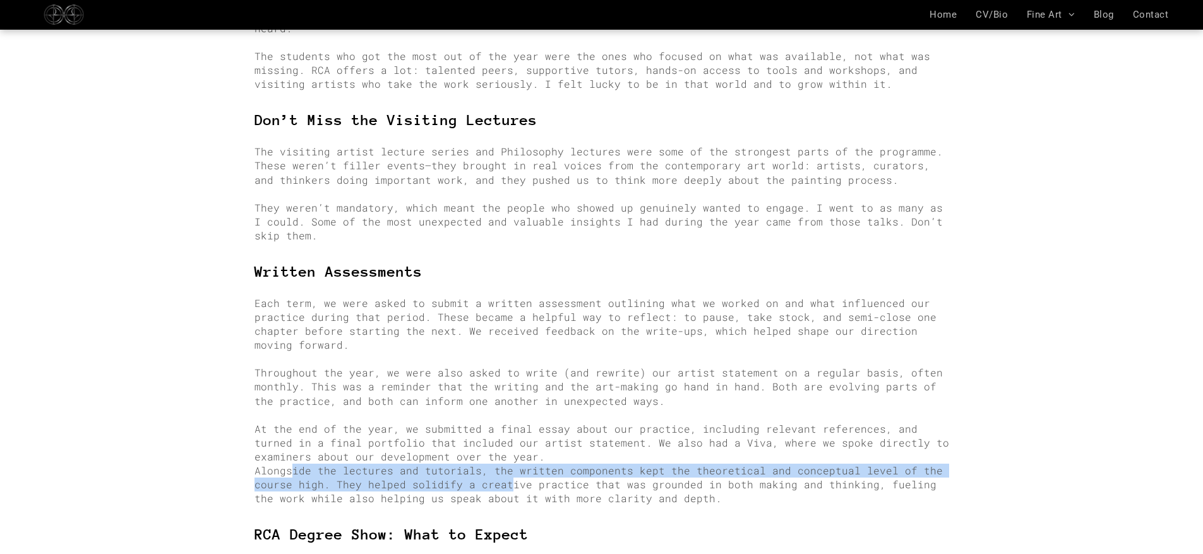
drag, startPoint x: 289, startPoint y: 409, endPoint x: 501, endPoint y: 418, distance: 211.8
click at [501, 464] on span "Alongside the lectures and tutorials, the written components kept the theoretic…" at bounding box center [599, 484] width 688 height 41
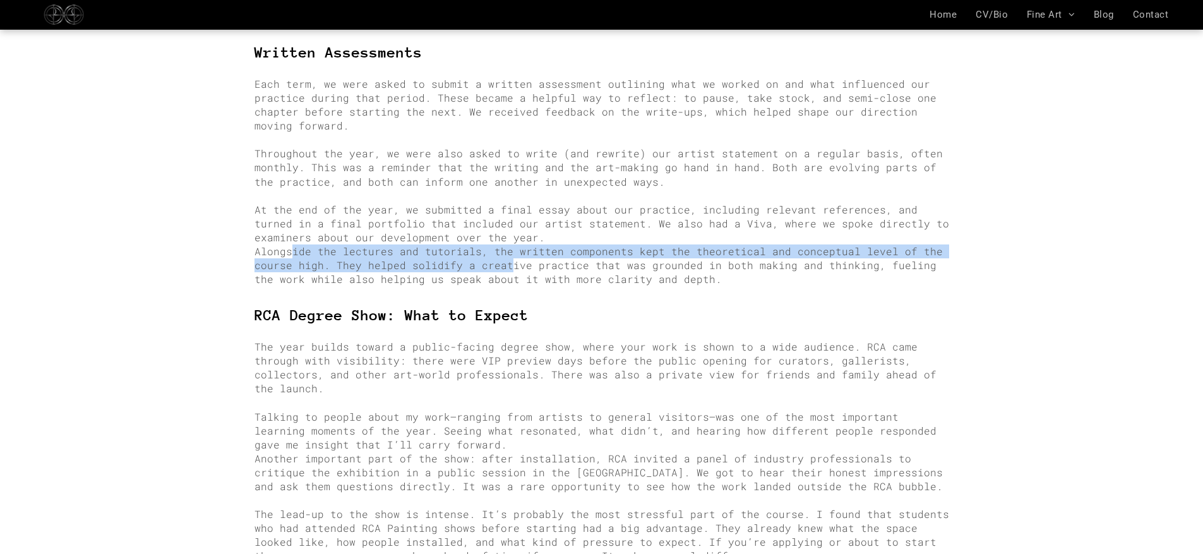
scroll to position [2048, 0]
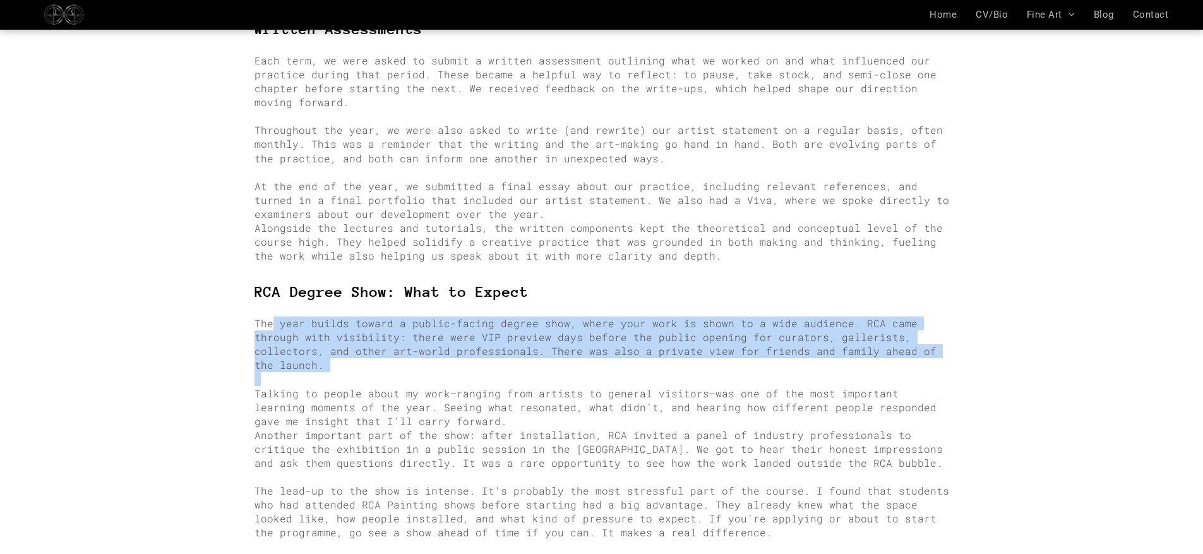
drag, startPoint x: 273, startPoint y: 258, endPoint x: 484, endPoint y: 303, distance: 215.5
click at [484, 303] on div "RCA Degree Show: What to Expect The year builds toward a public-facing degree s…" at bounding box center [602, 453] width 695 height 342
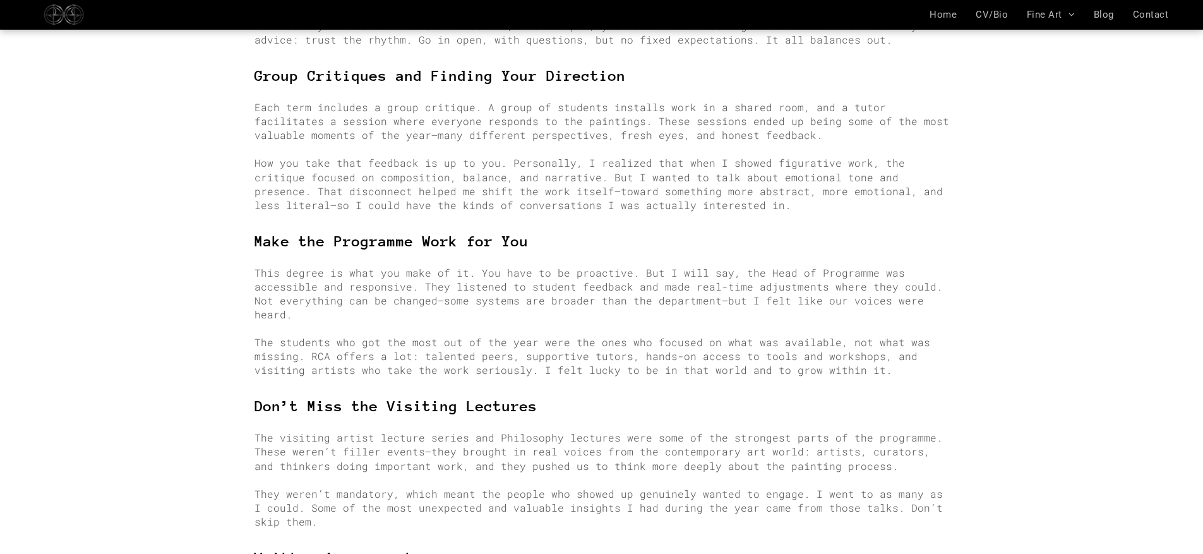
scroll to position [621, 0]
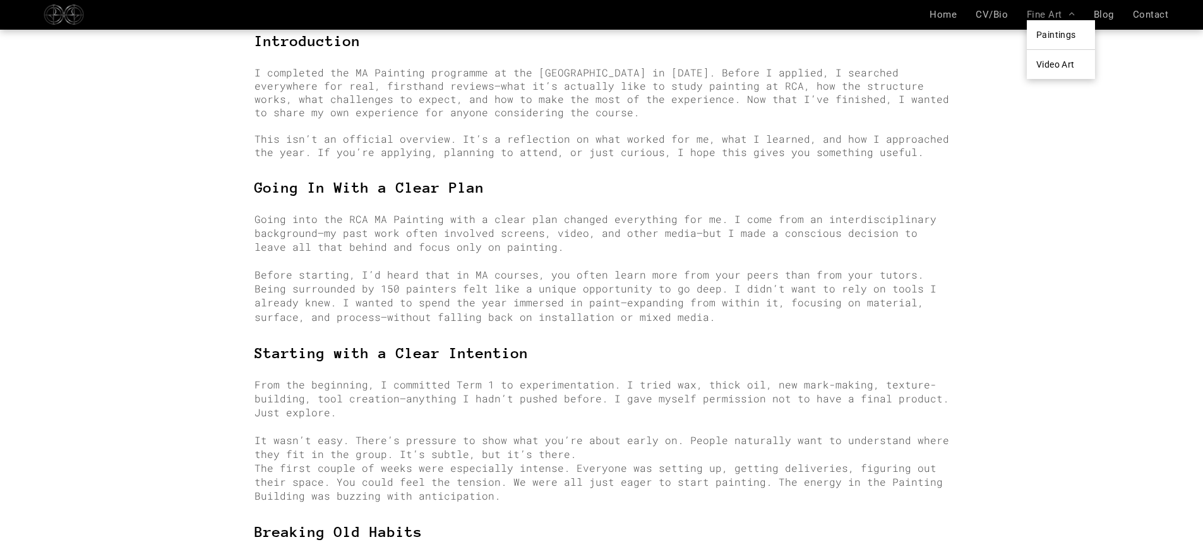
click at [1065, 11] on span at bounding box center [1068, 13] width 13 height 9
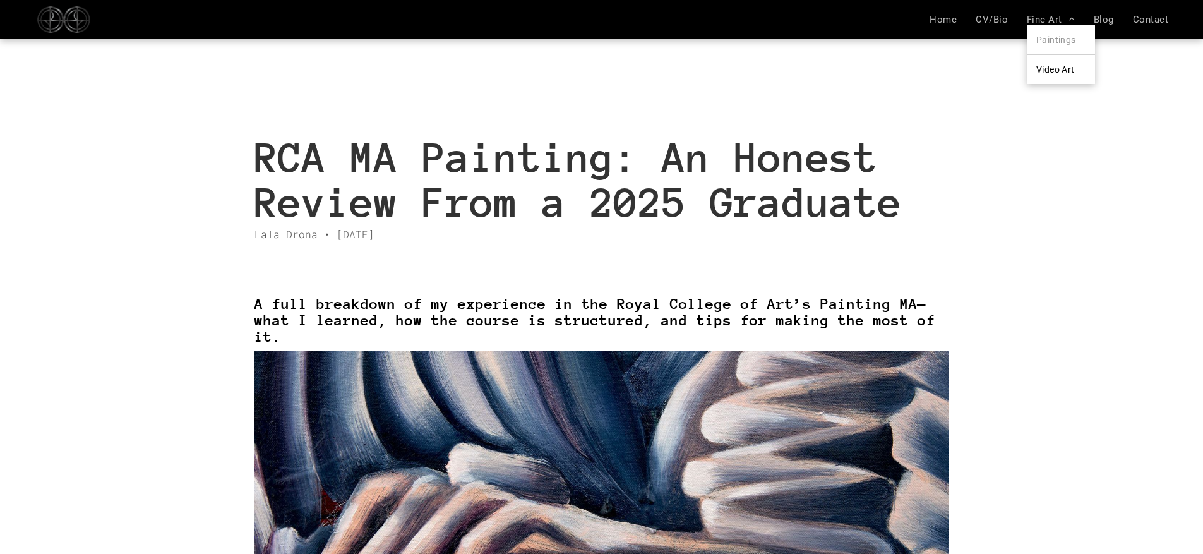
click at [1059, 40] on span "Paintings" at bounding box center [1056, 40] width 40 height 10
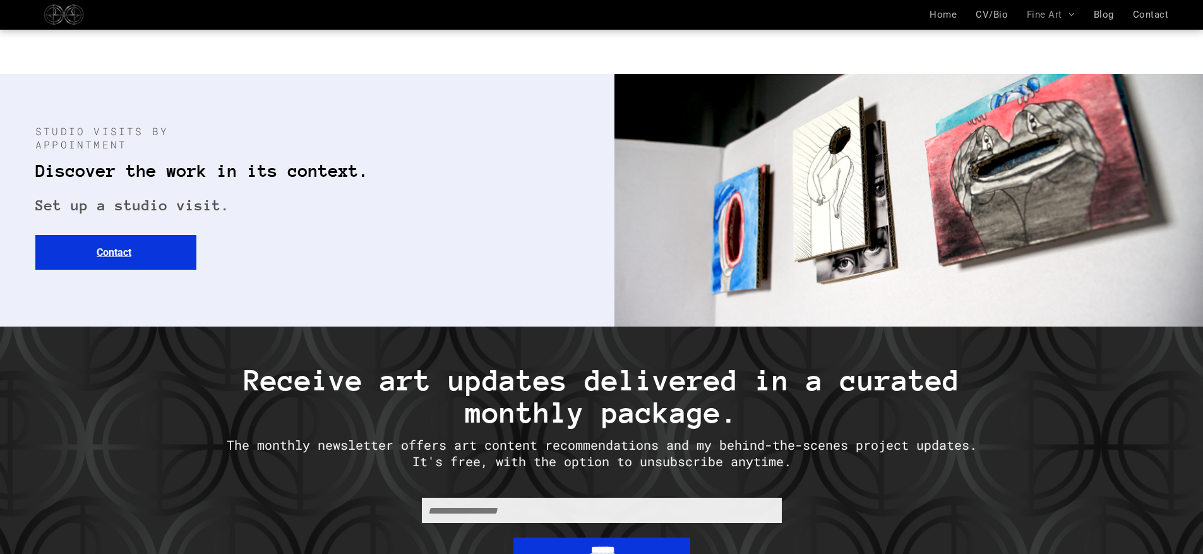
scroll to position [4458, 0]
